Goal: Task Accomplishment & Management: Manage account settings

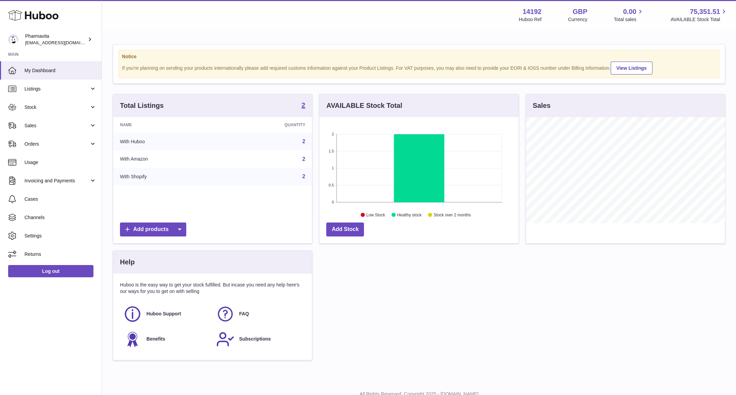
scroll to position [339907, 339814]
click at [48, 100] on link "Stock" at bounding box center [51, 107] width 102 height 18
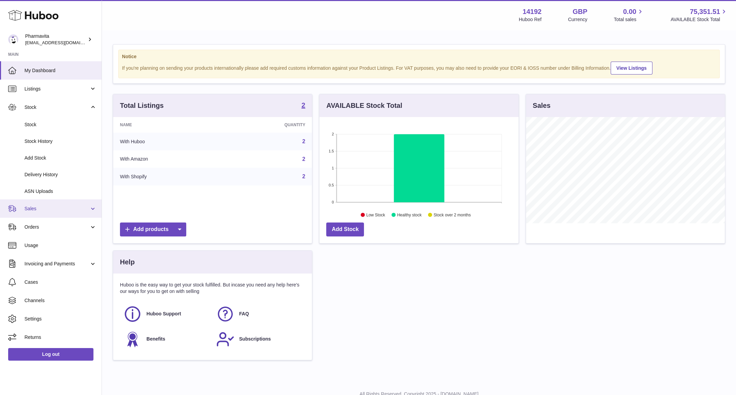
click at [45, 213] on link "Sales" at bounding box center [51, 208] width 102 height 18
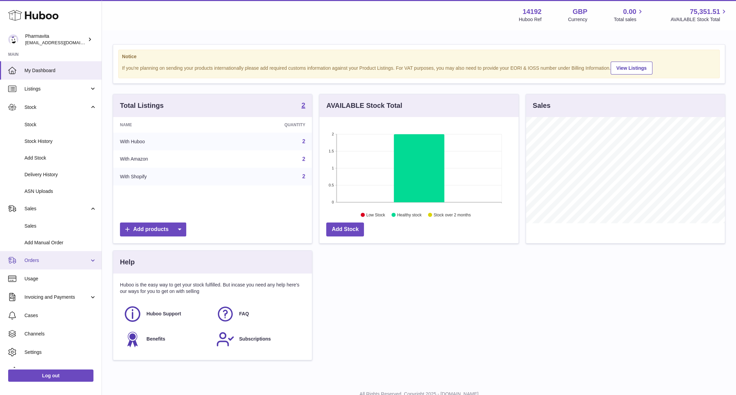
click at [55, 262] on span "Orders" at bounding box center [56, 260] width 65 height 6
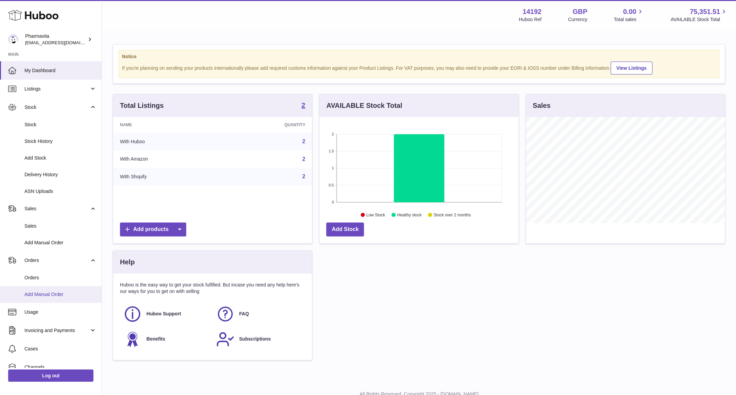
click at [55, 299] on link "Add Manual Order" at bounding box center [51, 294] width 102 height 17
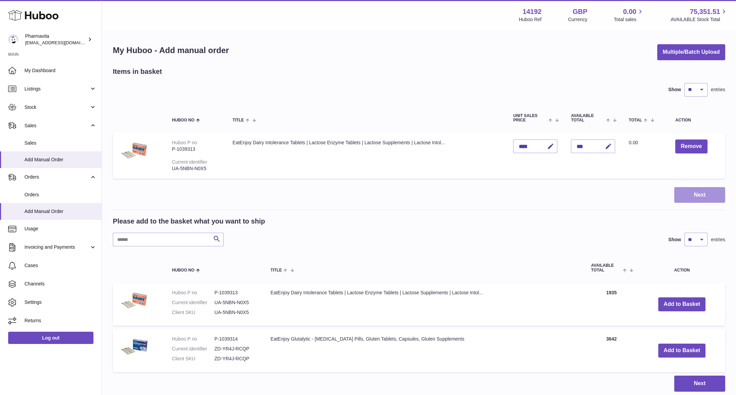
click at [700, 192] on button "Next" at bounding box center [700, 195] width 51 height 16
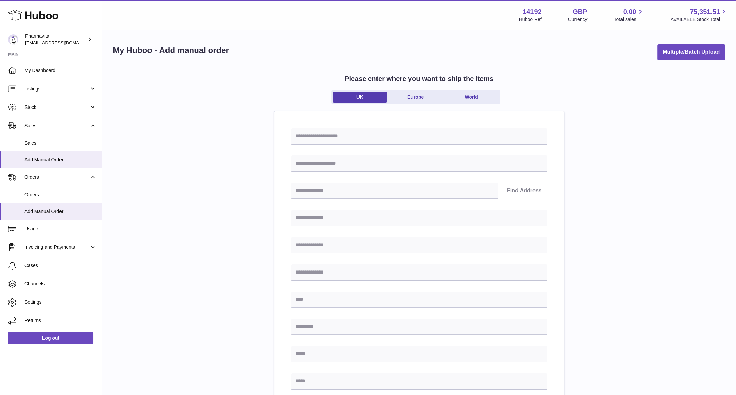
scroll to position [136, 0]
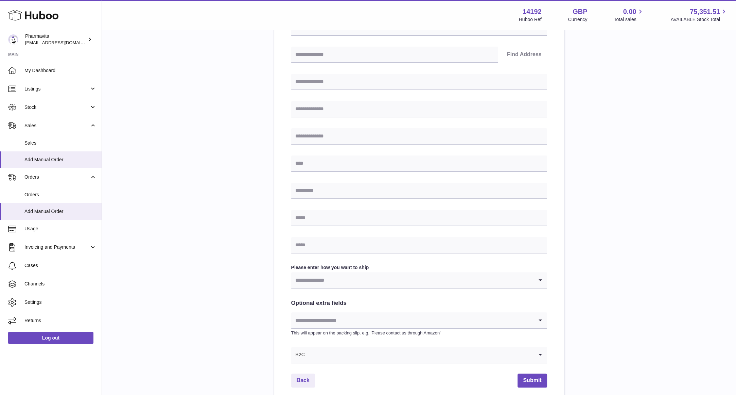
click at [319, 277] on input "Search for option" at bounding box center [412, 280] width 242 height 16
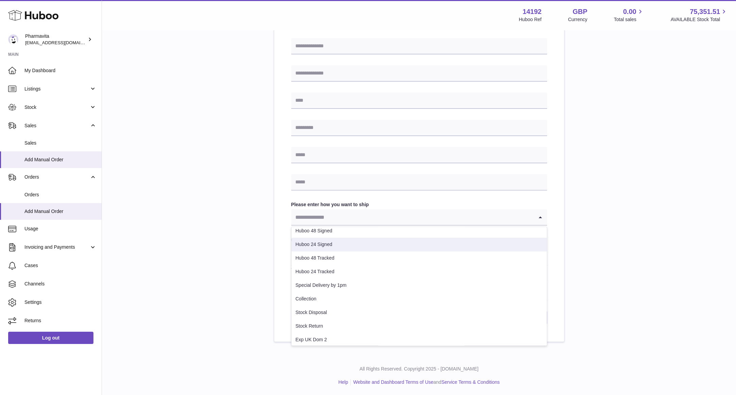
scroll to position [45, 0]
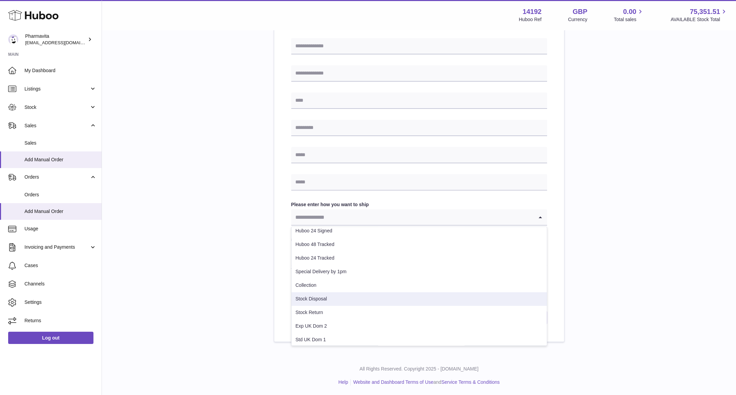
click at [334, 293] on li "Stock Disposal" at bounding box center [419, 299] width 255 height 14
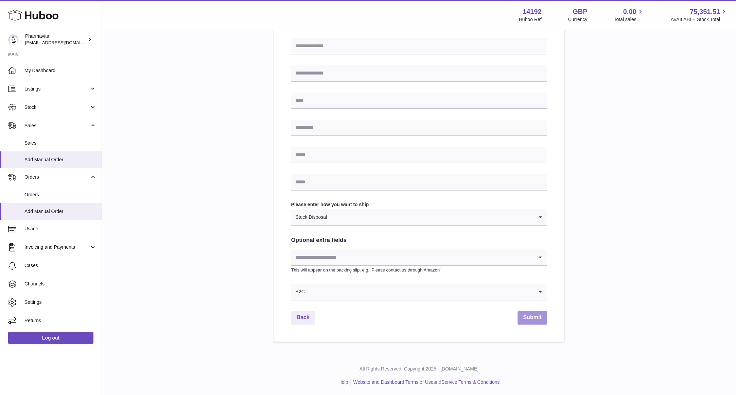
click at [533, 315] on button "Submit" at bounding box center [532, 317] width 29 height 14
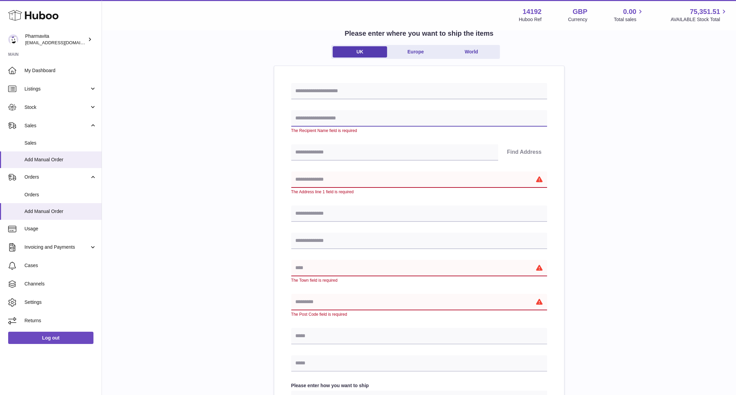
click at [351, 116] on input "text" at bounding box center [419, 118] width 256 height 16
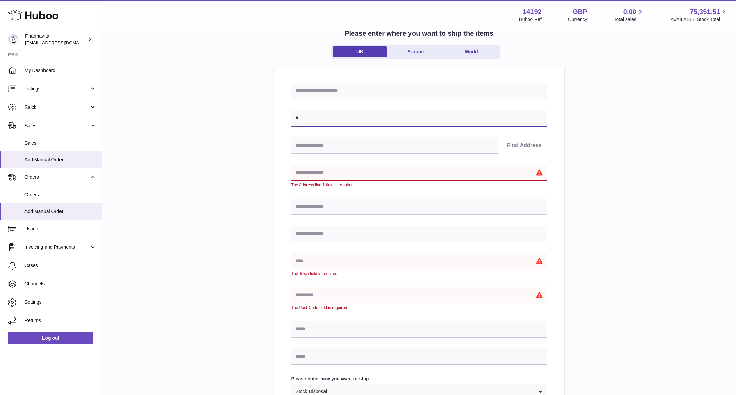
type input "*"
click at [346, 171] on input "text" at bounding box center [419, 173] width 256 height 16
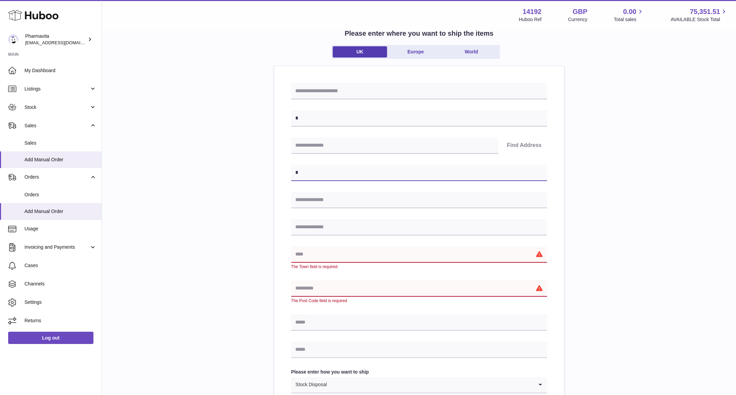
type input "*"
click at [308, 258] on input "text" at bounding box center [419, 254] width 256 height 16
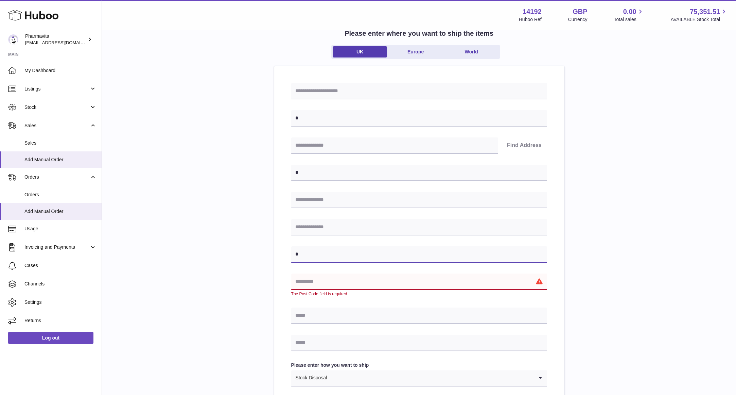
type input "*"
click at [310, 281] on input "text" at bounding box center [419, 281] width 256 height 16
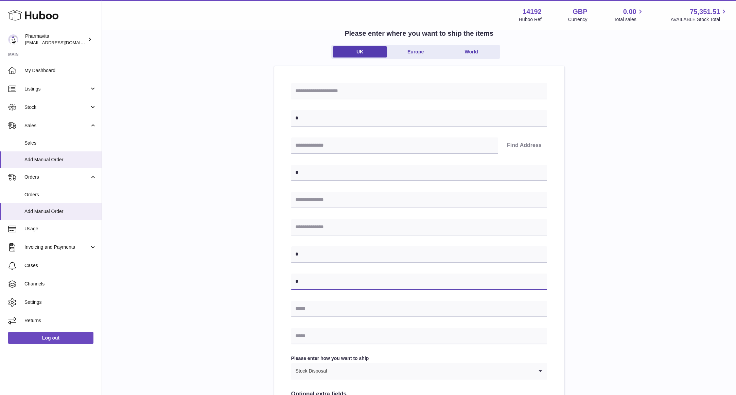
scroll to position [136, 0]
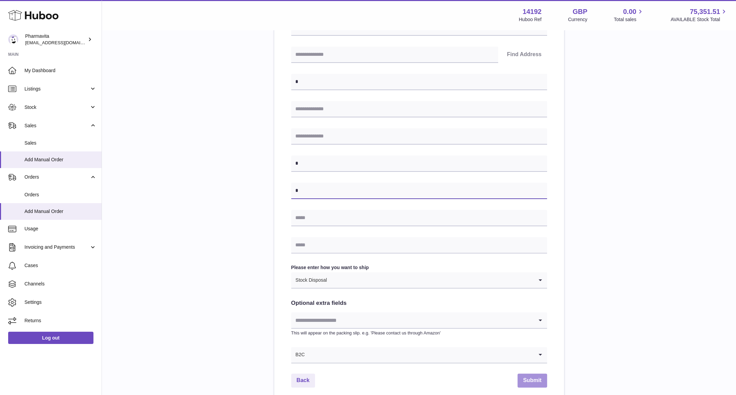
type input "*"
click at [536, 375] on button "Submit" at bounding box center [532, 380] width 29 height 14
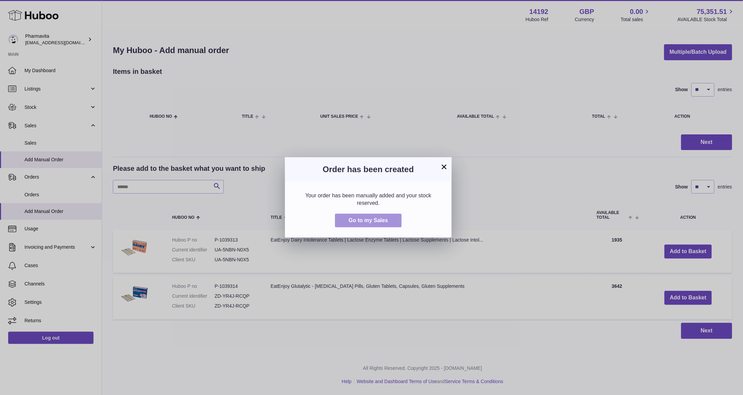
click at [385, 220] on span "Go to my Sales" at bounding box center [368, 220] width 39 height 6
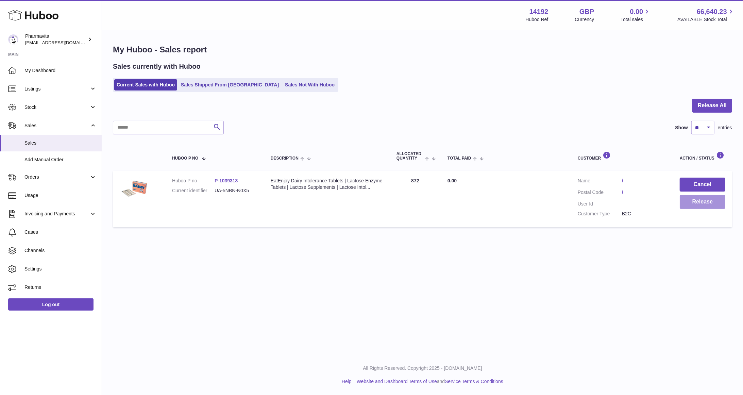
click at [704, 202] on button "Release" at bounding box center [703, 202] width 46 height 14
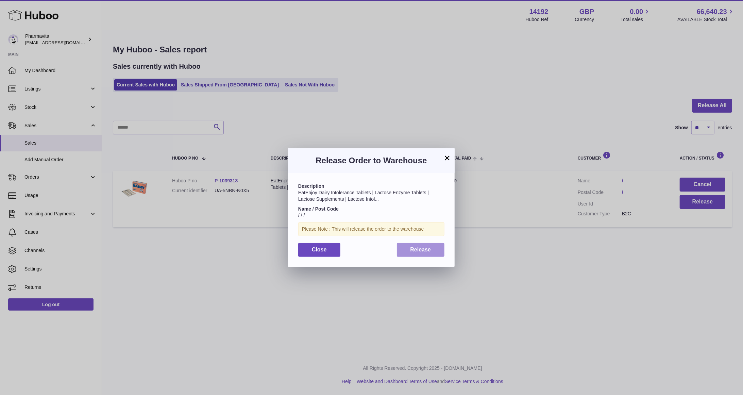
click at [427, 249] on span "Release" at bounding box center [420, 250] width 21 height 6
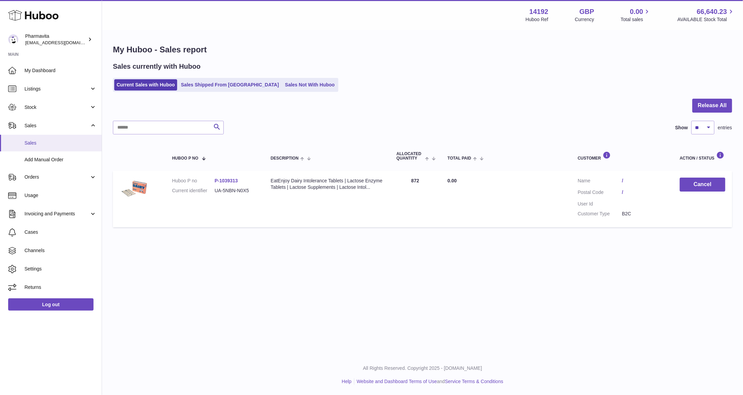
click at [40, 140] on span "Sales" at bounding box center [60, 143] width 72 height 6
click at [229, 83] on link "Sales Shipped From [GEOGRAPHIC_DATA]" at bounding box center [230, 84] width 103 height 11
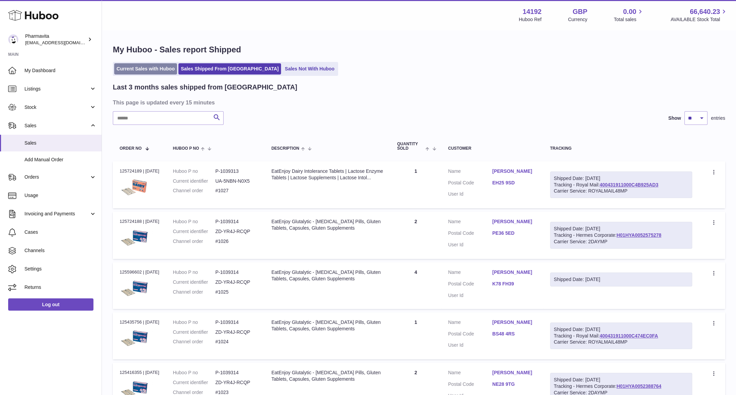
click at [147, 67] on link "Current Sales with Huboo" at bounding box center [145, 68] width 63 height 11
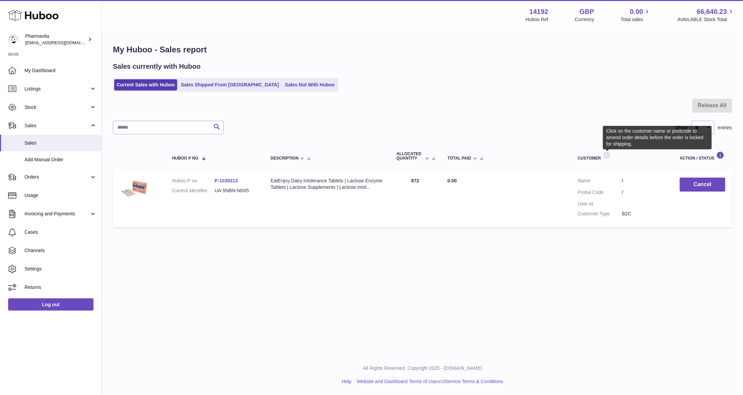
click at [605, 152] on icon at bounding box center [607, 155] width 8 height 9
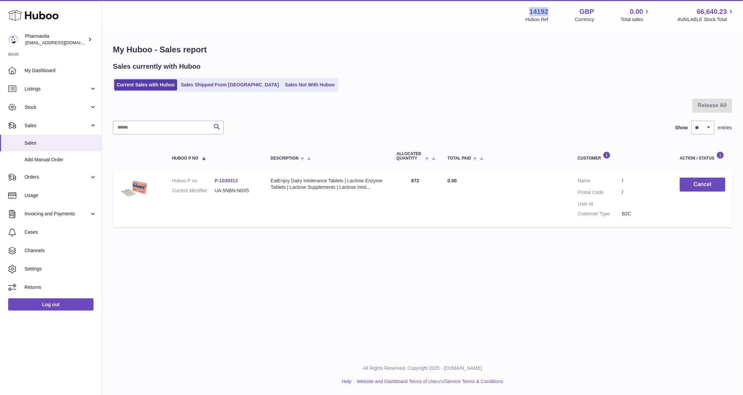
drag, startPoint x: 550, startPoint y: 10, endPoint x: 530, endPoint y: 9, distance: 20.1
click at [530, 9] on div "14192 Huboo Ref GBP Currency 0.00 Total sales 66,640.23 AVAILABLE Stock Total" at bounding box center [630, 15] width 209 height 16
copy strong "14192"
click at [36, 108] on span "Stock" at bounding box center [56, 107] width 65 height 6
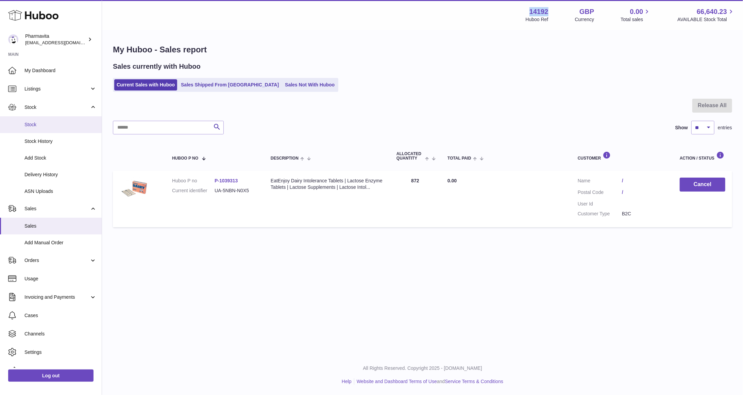
click at [44, 122] on span "Stock" at bounding box center [60, 124] width 72 height 6
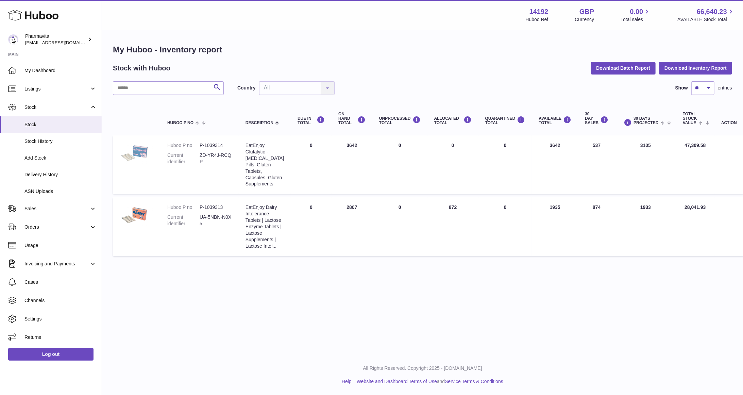
click at [148, 154] on img at bounding box center [137, 153] width 34 height 23
click at [41, 87] on span "Listings" at bounding box center [56, 89] width 65 height 6
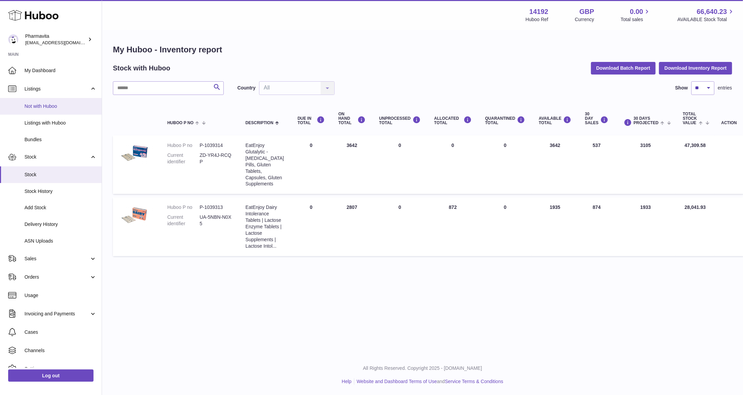
click at [39, 102] on link "Not with Huboo" at bounding box center [51, 106] width 102 height 17
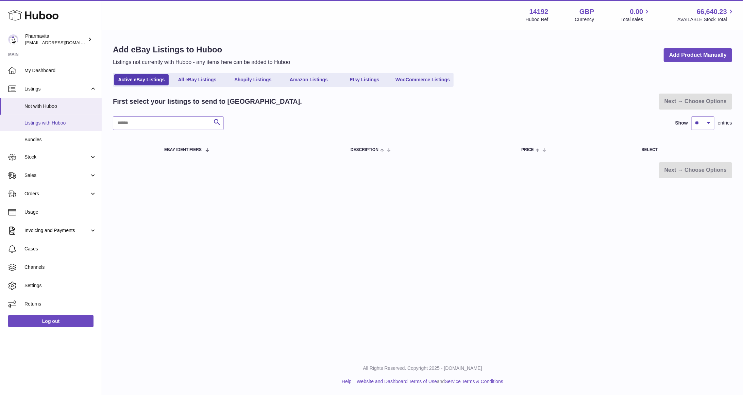
click at [57, 124] on span "Listings with Huboo" at bounding box center [60, 123] width 72 height 6
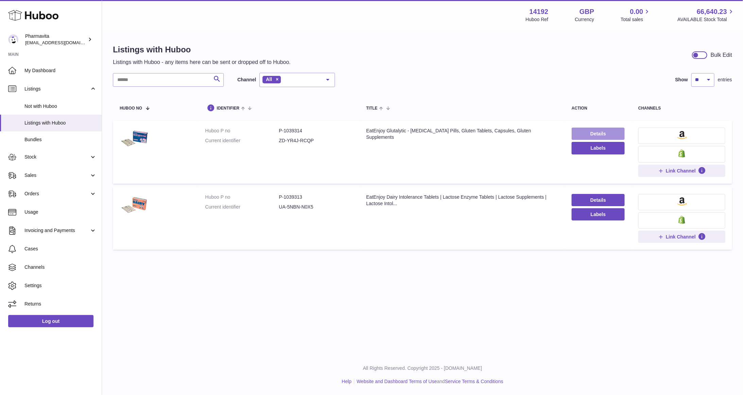
click at [615, 132] on link "Details" at bounding box center [598, 134] width 53 height 12
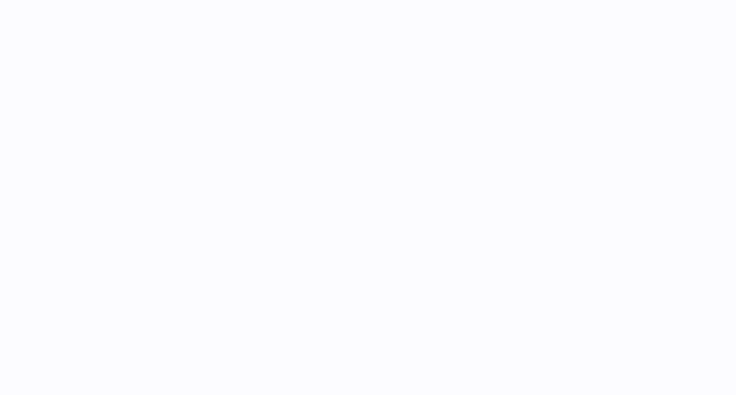
select select "***"
select select "****"
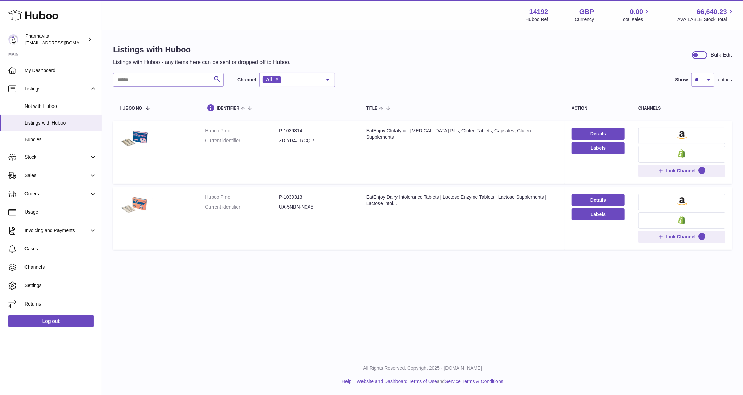
drag, startPoint x: 329, startPoint y: 145, endPoint x: 270, endPoint y: 142, distance: 59.6
click at [270, 142] on dl "Huboo P no P-1039314 Current identifier ZD-YR4J-RCQP" at bounding box center [279, 138] width 148 height 20
copy dl "ZD-YR4J-RCQP"
drag, startPoint x: 316, startPoint y: 208, endPoint x: 279, endPoint y: 207, distance: 36.7
click at [279, 207] on dd "UA-5NBN-N0X5" at bounding box center [316, 207] width 74 height 6
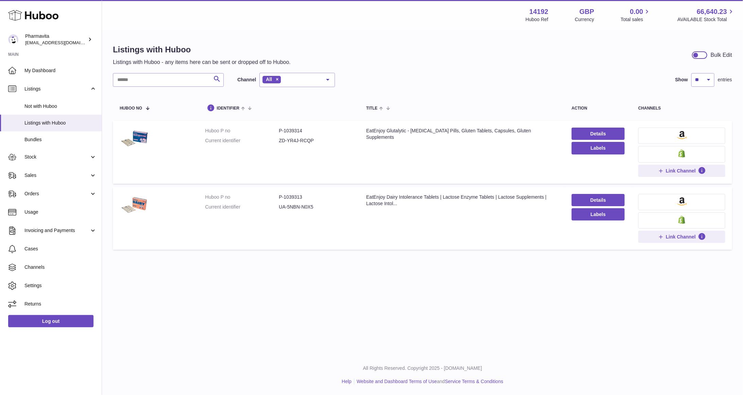
copy dd "UA-5NBN-N0X5"
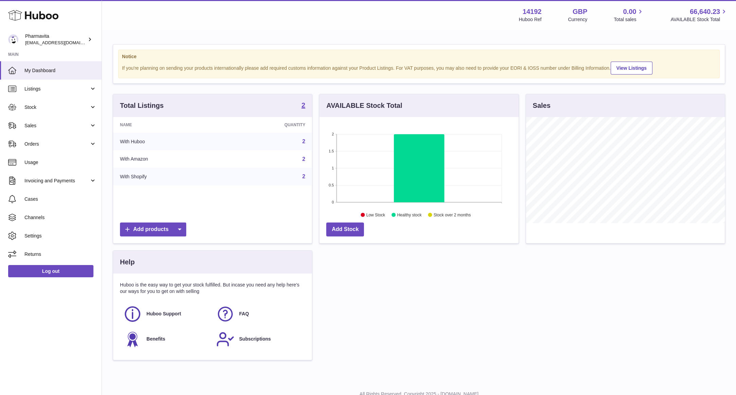
scroll to position [106, 199]
click at [64, 109] on span "Stock" at bounding box center [56, 107] width 65 height 6
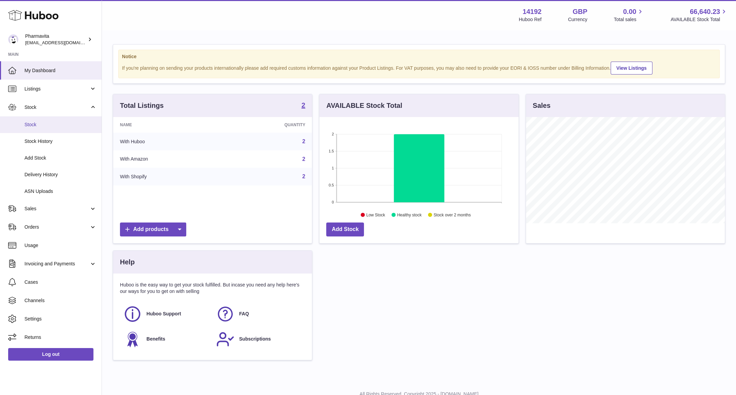
click at [49, 126] on span "Stock" at bounding box center [60, 124] width 72 height 6
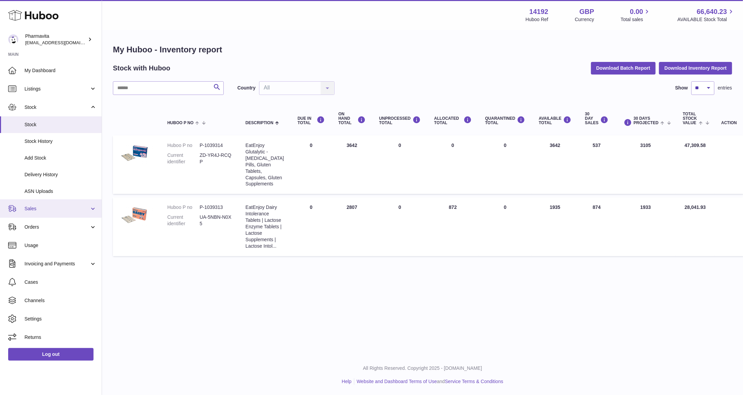
click at [45, 210] on span "Sales" at bounding box center [56, 208] width 65 height 6
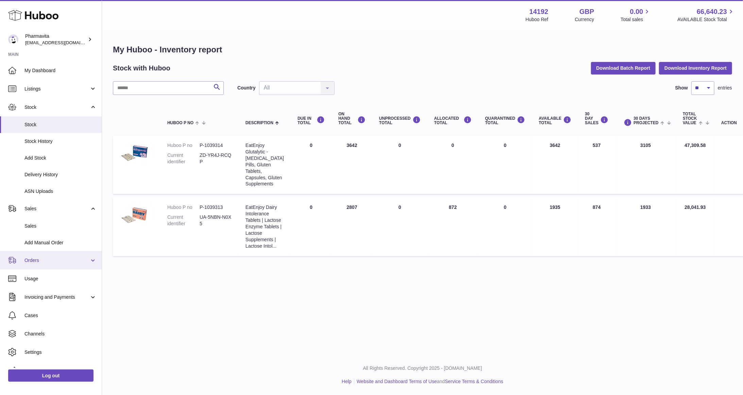
click at [44, 263] on span "Orders" at bounding box center [56, 260] width 65 height 6
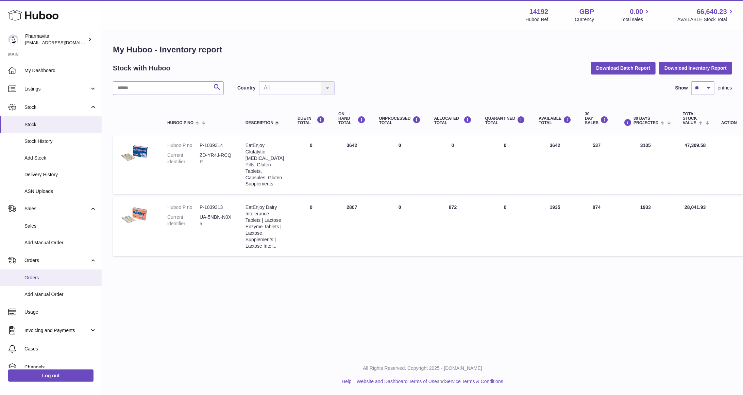
click at [51, 281] on link "Orders" at bounding box center [51, 277] width 102 height 17
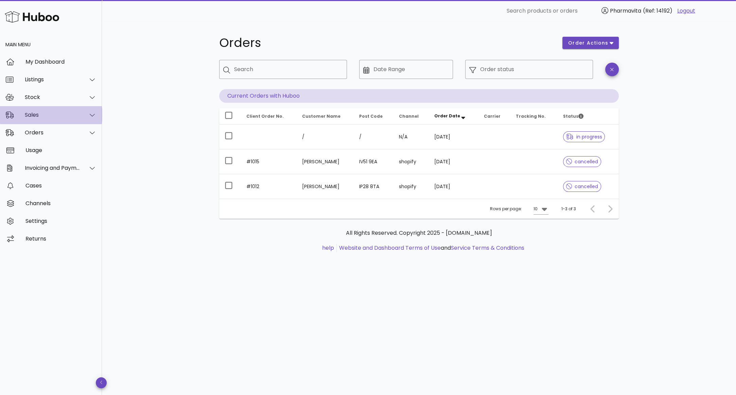
drag, startPoint x: 46, startPoint y: 120, endPoint x: 42, endPoint y: 120, distance: 3.4
click at [45, 119] on div "Sales" at bounding box center [51, 115] width 102 height 18
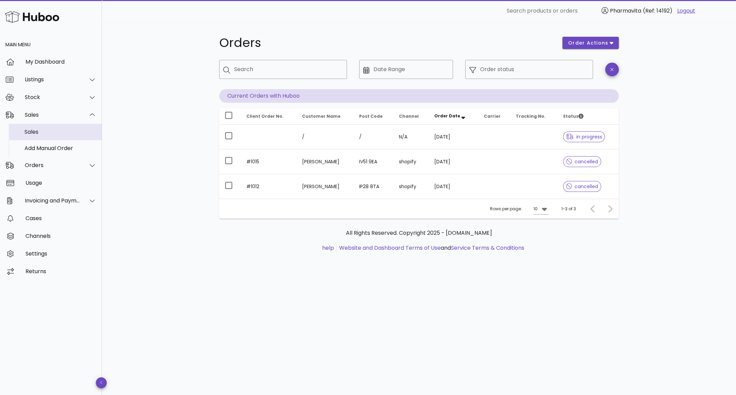
click at [39, 133] on div "Sales" at bounding box center [60, 132] width 72 height 6
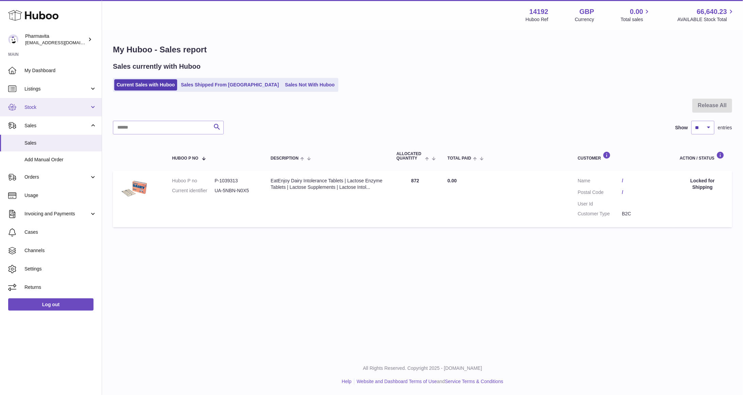
click at [53, 104] on span "Stock" at bounding box center [56, 107] width 65 height 6
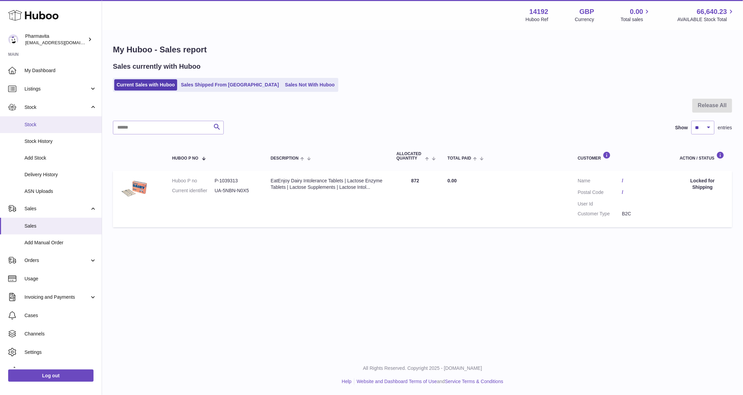
click at [44, 122] on span "Stock" at bounding box center [60, 124] width 72 height 6
